Goal: Information Seeking & Learning: Find contact information

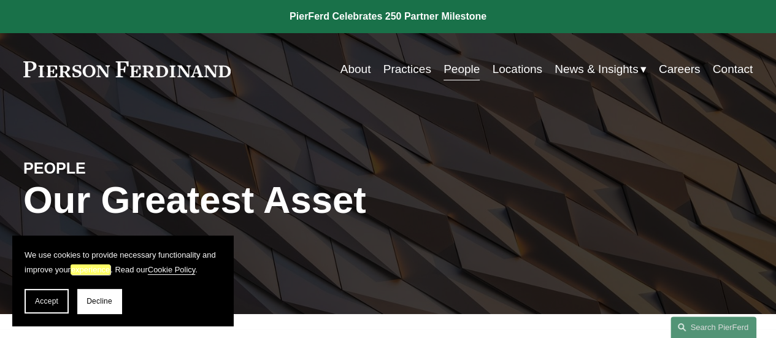
scroll to position [7839, 0]
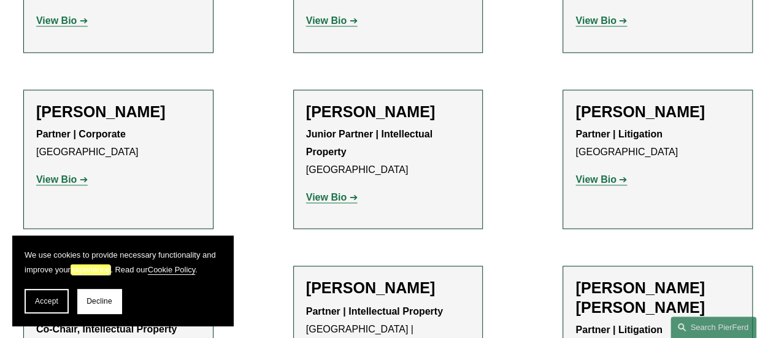
drag, startPoint x: 376, startPoint y: 173, endPoint x: 350, endPoint y: 200, distance: 38.2
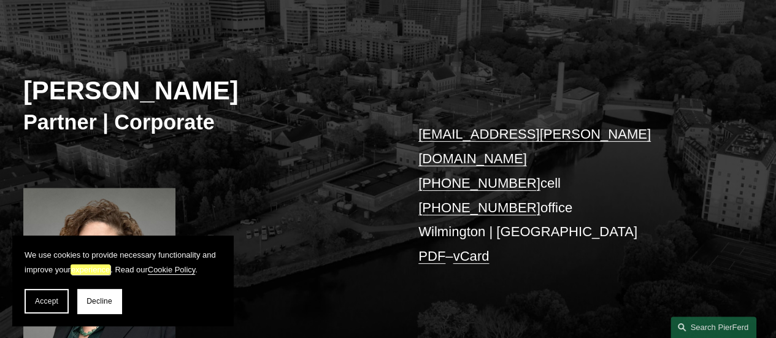
scroll to position [307, 0]
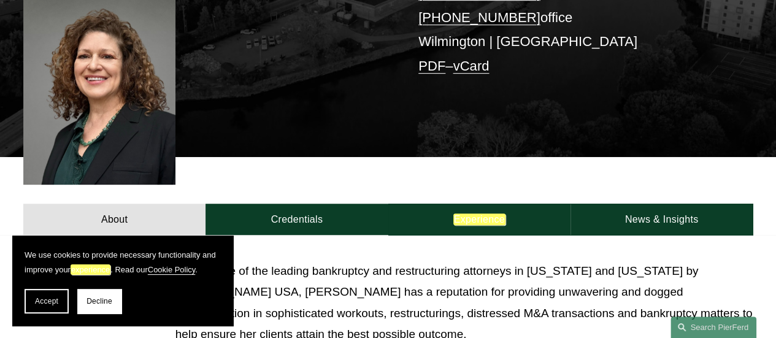
click at [55, 293] on button "Accept" at bounding box center [47, 301] width 44 height 25
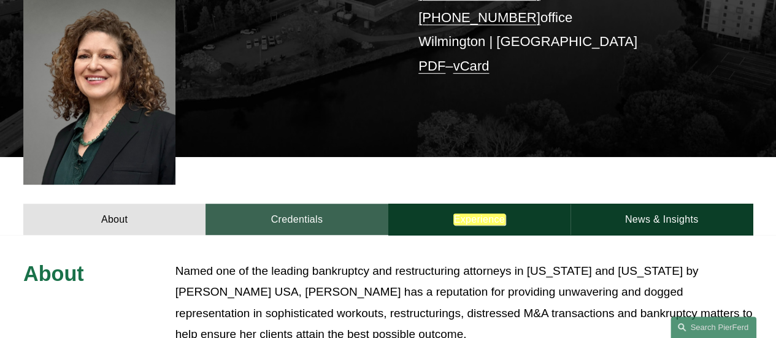
click at [357, 204] on link "Credentials" at bounding box center [296, 219] width 182 height 31
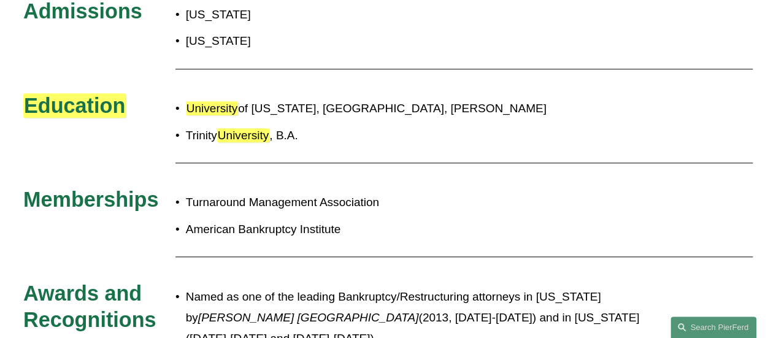
scroll to position [574, 0]
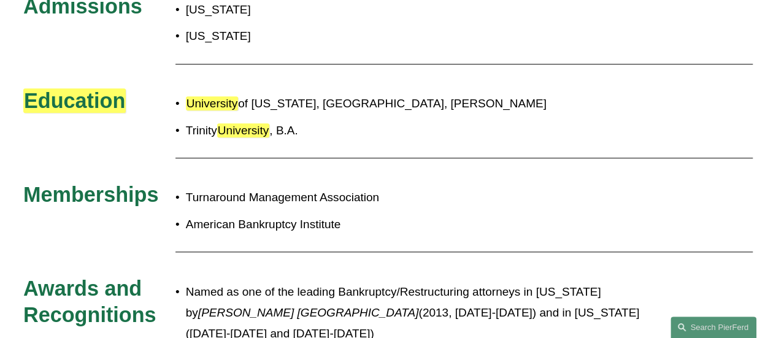
click at [396, 150] on div at bounding box center [463, 158] width 577 height 16
